Goal: Task Accomplishment & Management: Complete application form

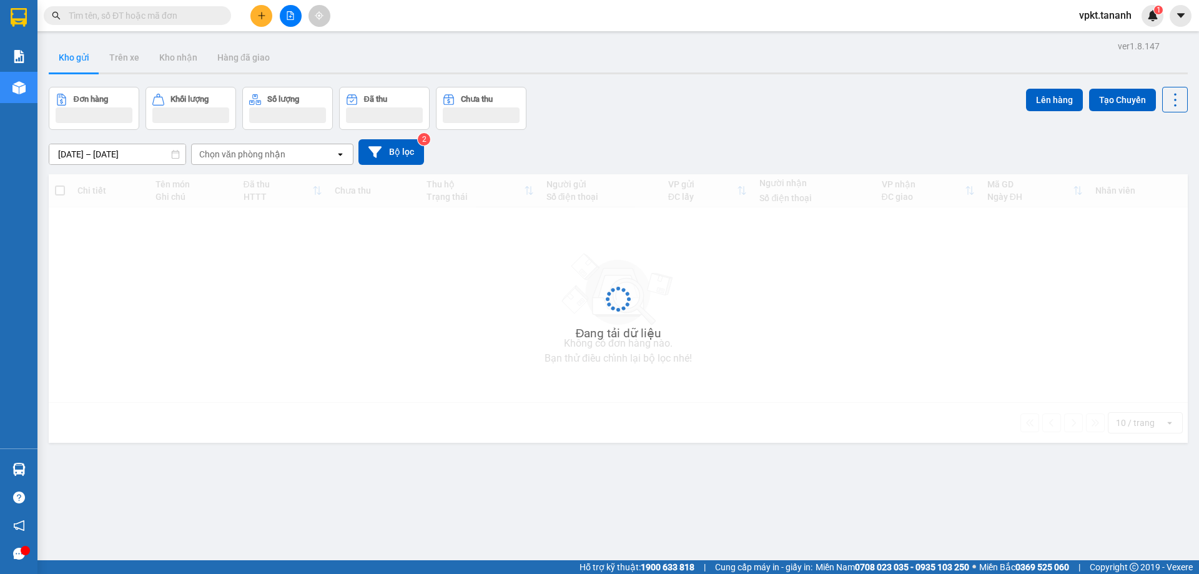
click at [262, 11] on icon "plus" at bounding box center [261, 15] width 9 height 9
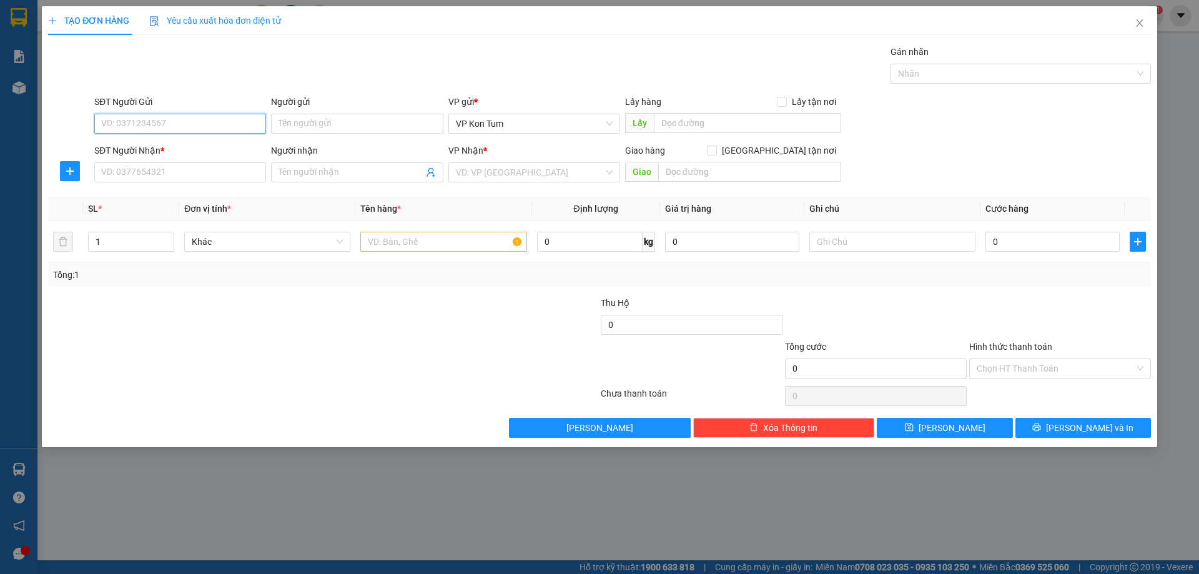
click at [169, 119] on input "SĐT Người Gửi" at bounding box center [180, 124] width 172 height 20
click at [141, 125] on input "0935518616" at bounding box center [180, 124] width 172 height 20
type input "0935518816"
click at [156, 145] on div "0935518816 - THÀNH" at bounding box center [180, 149] width 157 height 14
type input "THÀNH"
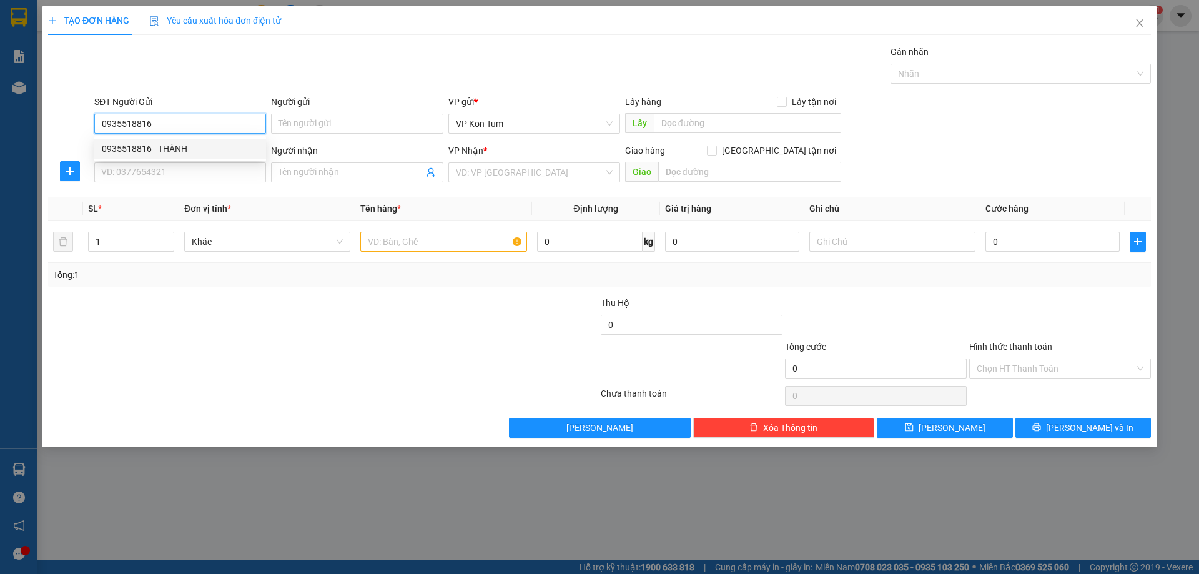
type input "0938727630"
type input "QUỐC"
type input "50.000"
type input "0935518816"
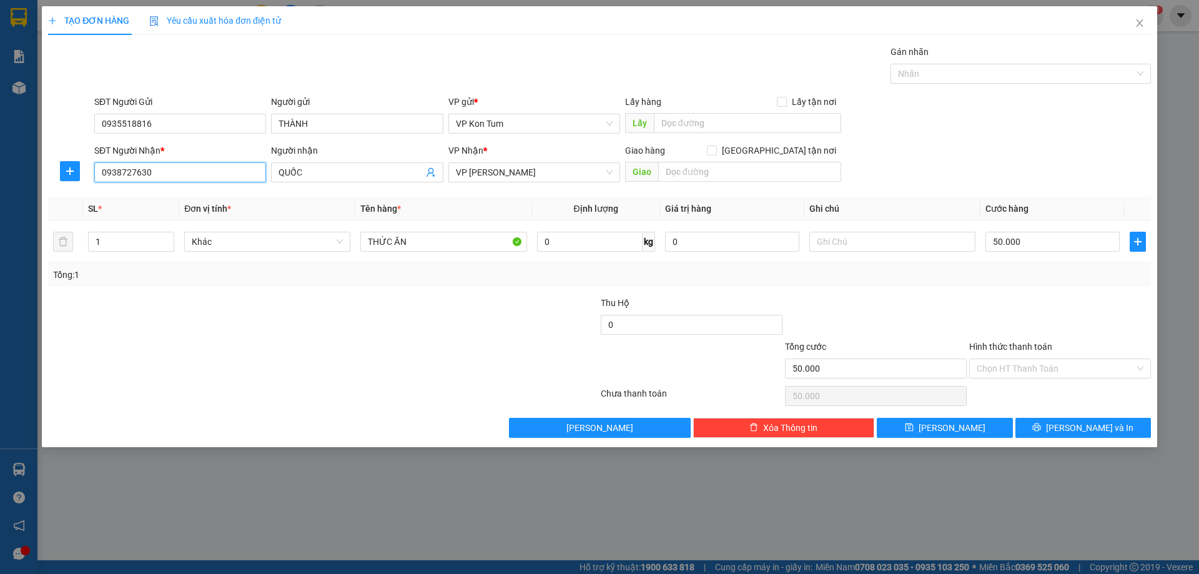
drag, startPoint x: 177, startPoint y: 169, endPoint x: 0, endPoint y: 193, distance: 179.0
click at [0, 194] on div "TẠO ĐƠN HÀNG Yêu cầu xuất hóa đơn điện tử Transit Pickup Surcharge Ids Transit …" at bounding box center [599, 287] width 1199 height 574
type input "0765272653"
click at [214, 194] on div "0765272653 - [PERSON_NAME]" at bounding box center [180, 198] width 157 height 14
type input "HỒNG"
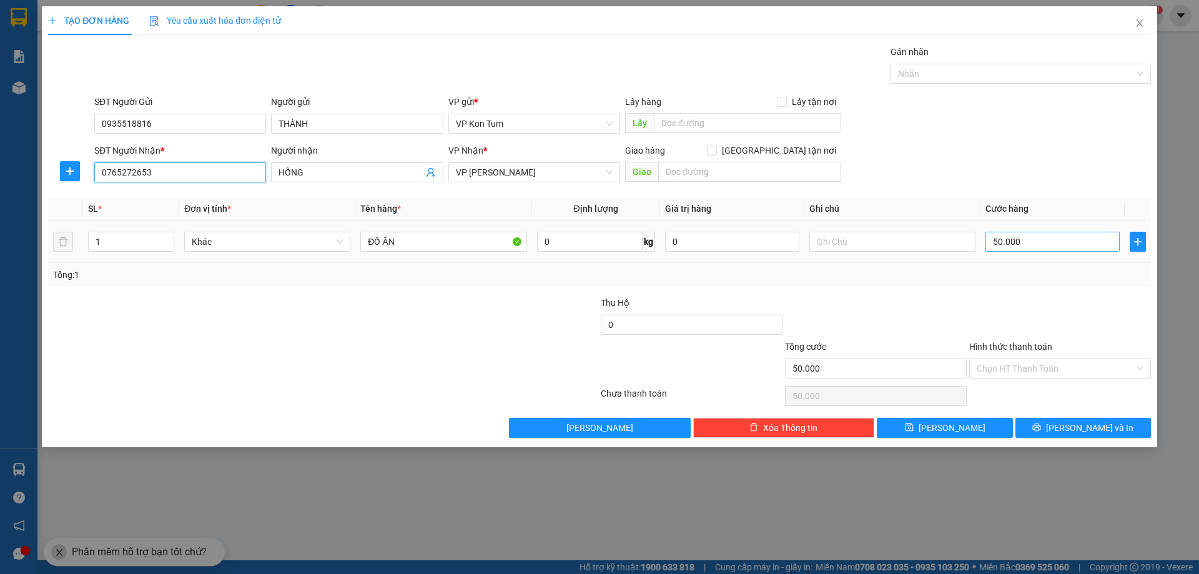
type input "0765272653"
click at [1031, 244] on input "50.000" at bounding box center [1053, 242] width 134 height 20
type input "6"
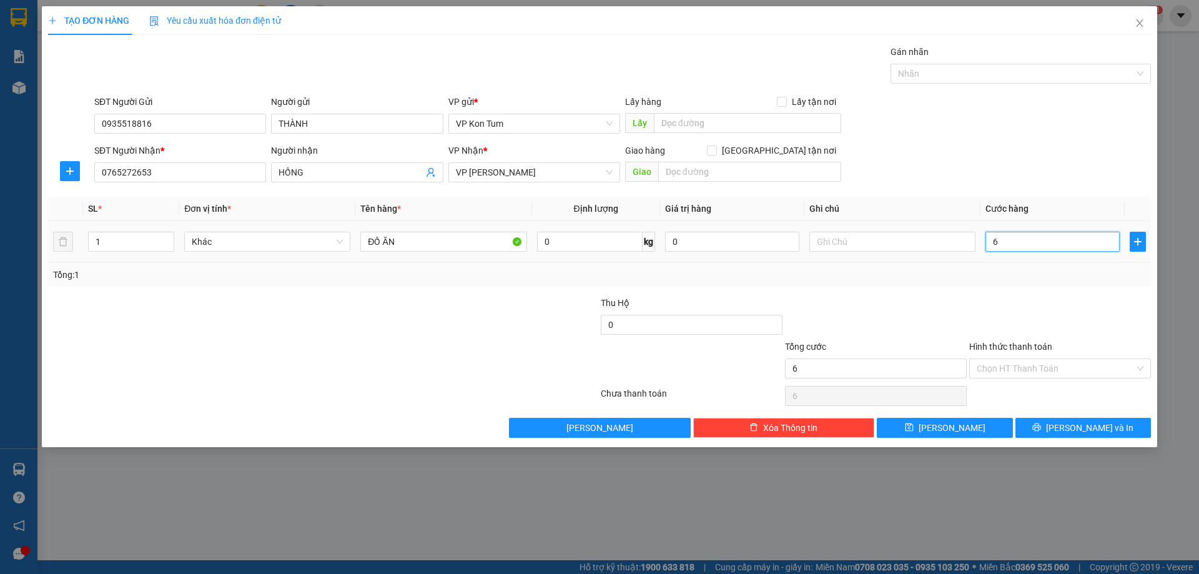
type input "60"
type input "600"
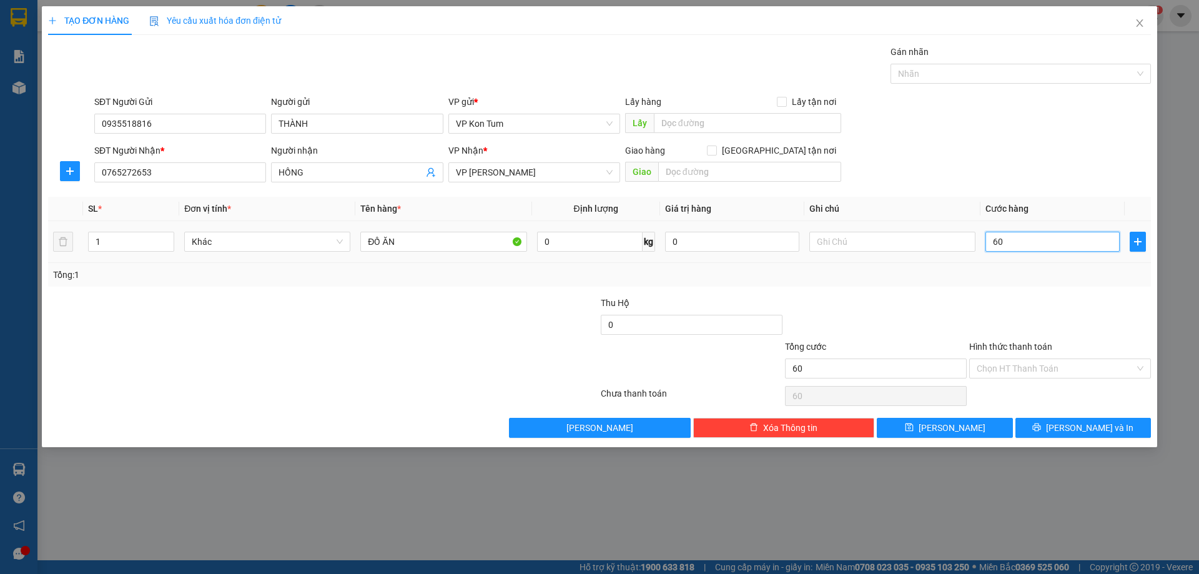
type input "600"
type input "6.000"
type input "60.000"
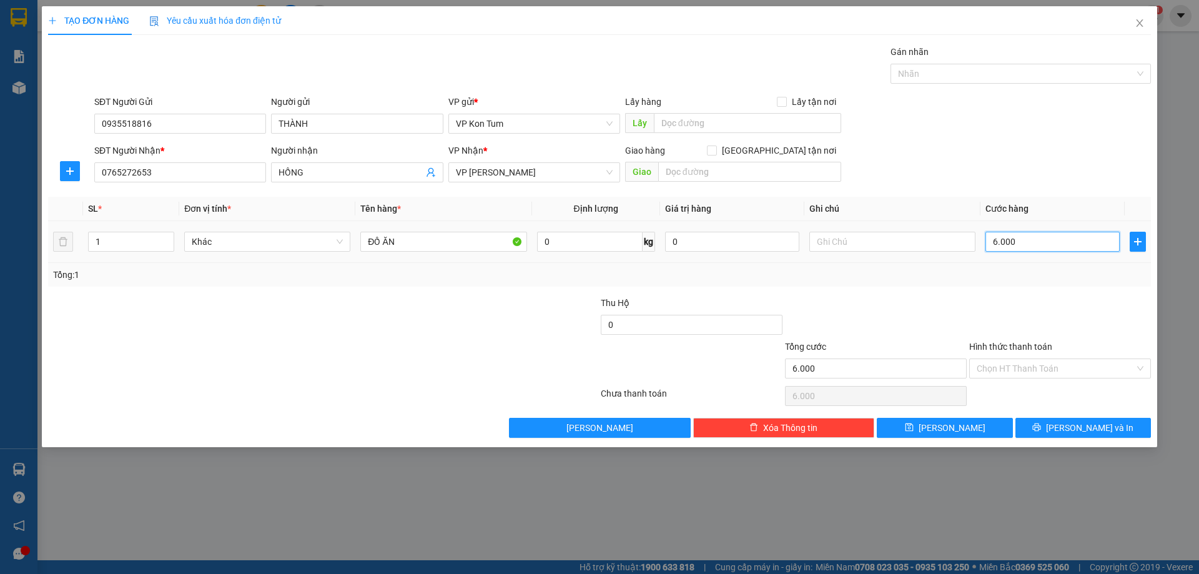
type input "60.000"
drag, startPoint x: 1031, startPoint y: 246, endPoint x: 889, endPoint y: 260, distance: 143.1
click at [891, 260] on tr "1 Khác ĐỒ ĂN 0 kg 0 60.000" at bounding box center [599, 242] width 1103 height 42
type input "5"
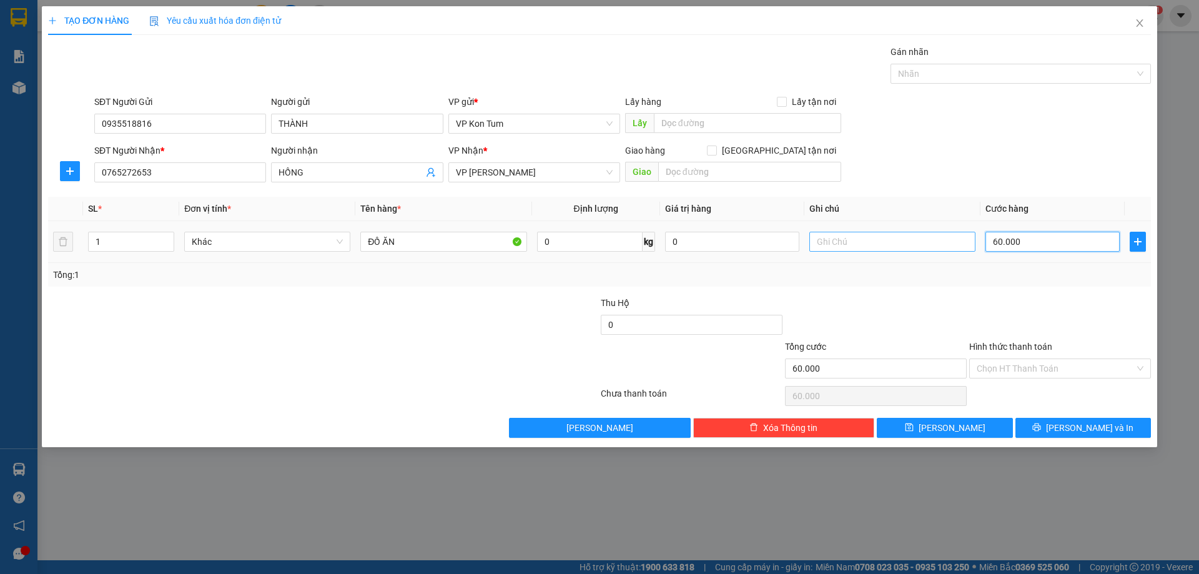
type input "5"
type input "50"
type input "500"
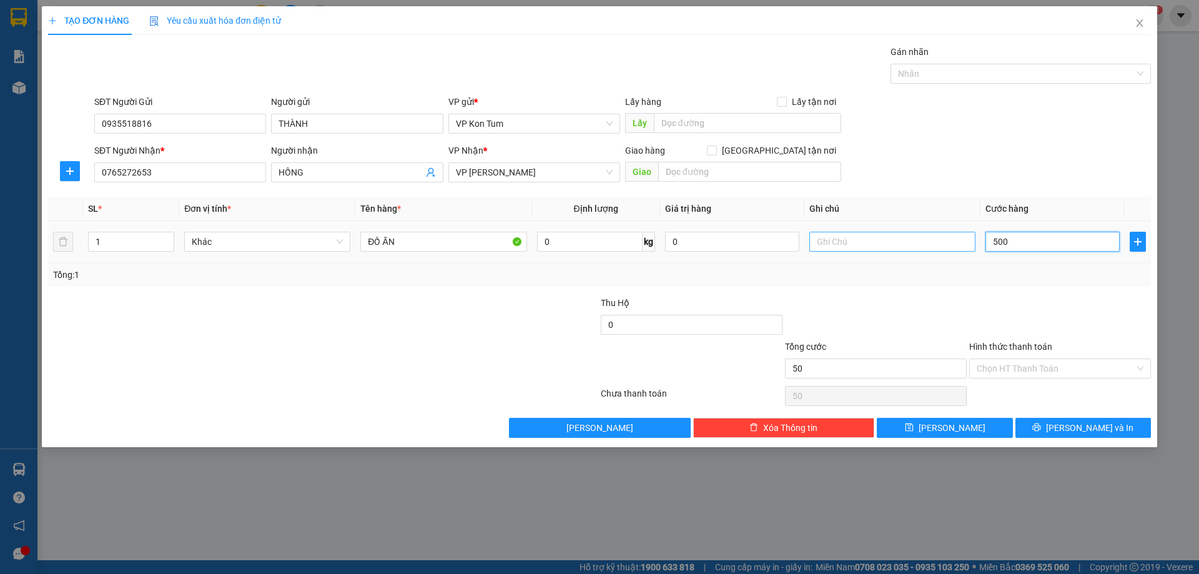
type input "500"
type input "5.000"
type input "50.000"
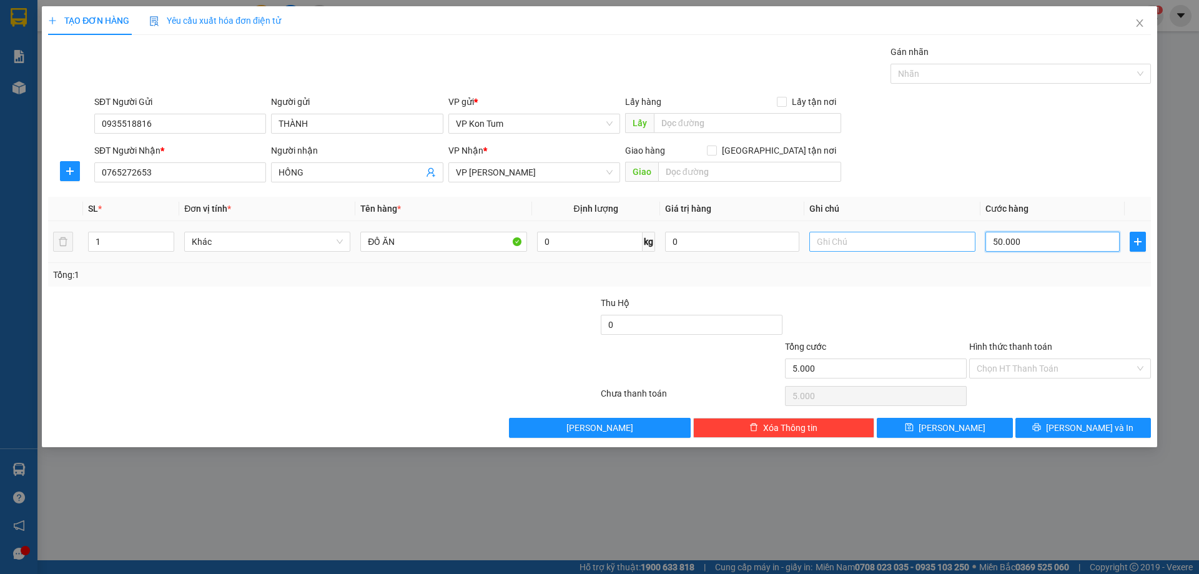
type input "50.000"
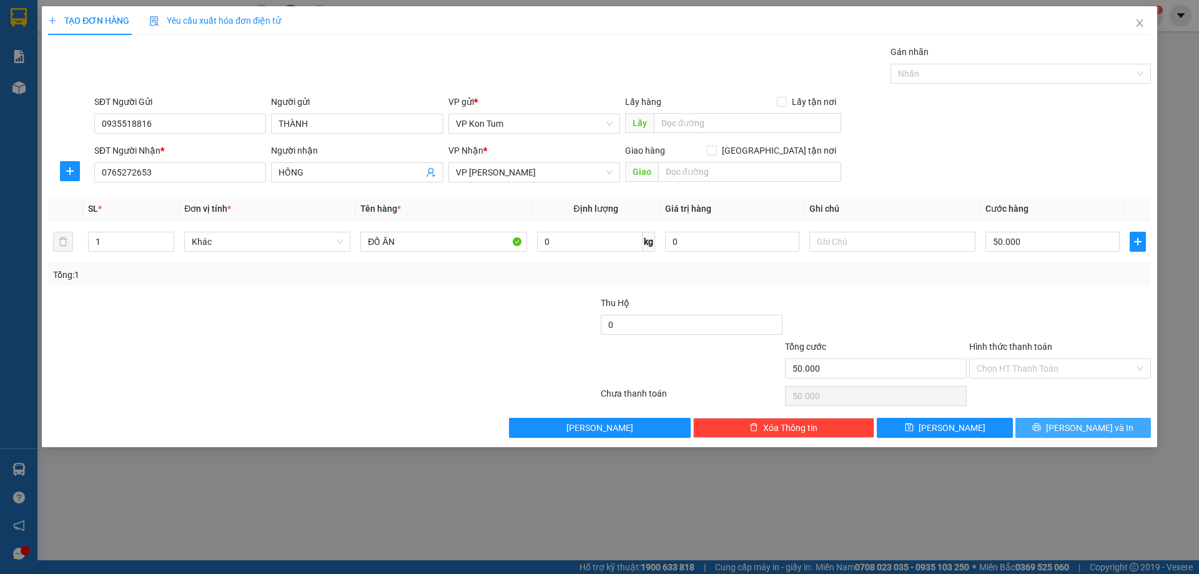
click at [1057, 431] on button "[PERSON_NAME] và In" at bounding box center [1084, 428] width 136 height 20
